Goal: Check status

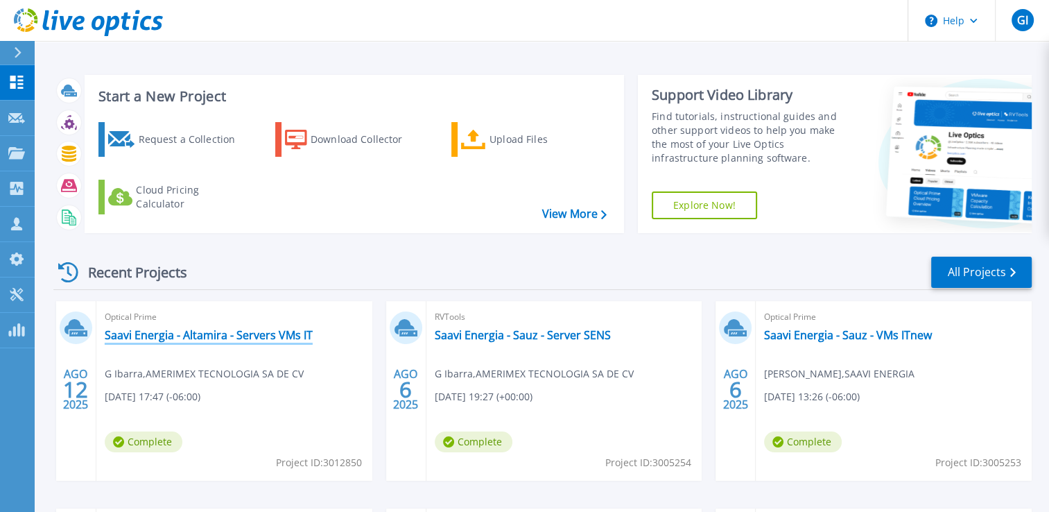
click at [185, 329] on link "Saavi Energia - Altamira - Servers VMs IT" at bounding box center [209, 335] width 208 height 14
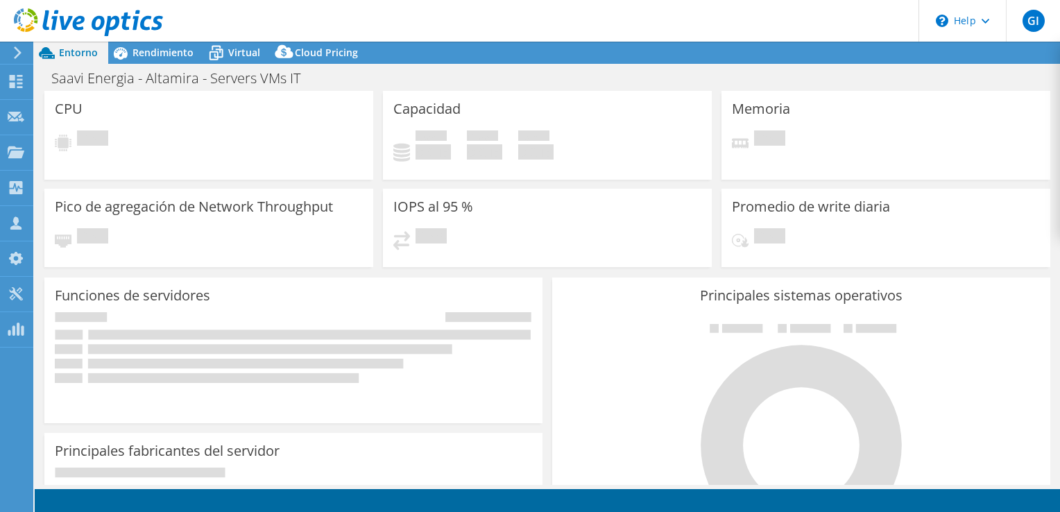
select select "USD"
